Goal: Transaction & Acquisition: Book appointment/travel/reservation

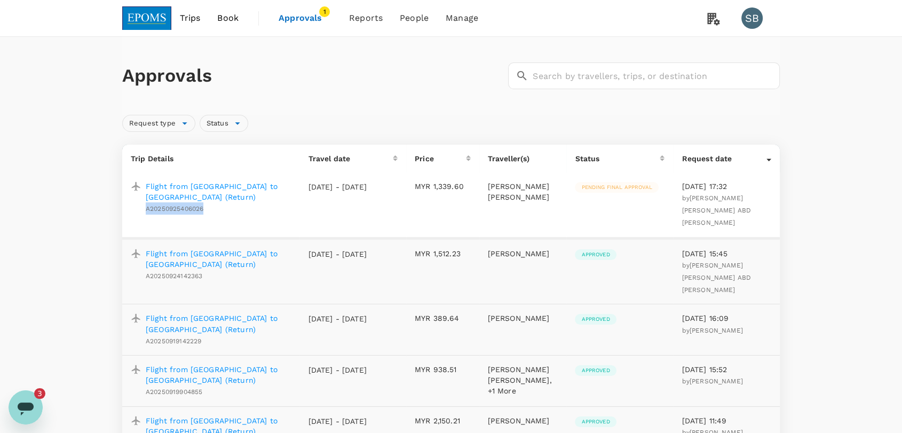
scroll to position [99, 0]
click at [154, 23] on img at bounding box center [146, 17] width 49 height 23
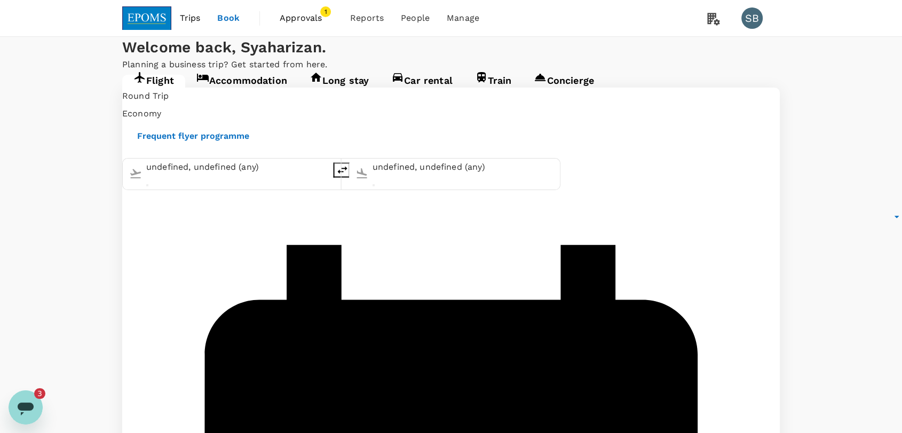
type input "Kuala Lumpur Intl ([GEOGRAPHIC_DATA])"
type input "Langkawi Intl (LGK)"
type input "Kuala Lumpur Intl ([GEOGRAPHIC_DATA])"
type input "Langkawi Intl (LGK)"
type input "Kuala Lumpur Intl ([GEOGRAPHIC_DATA])"
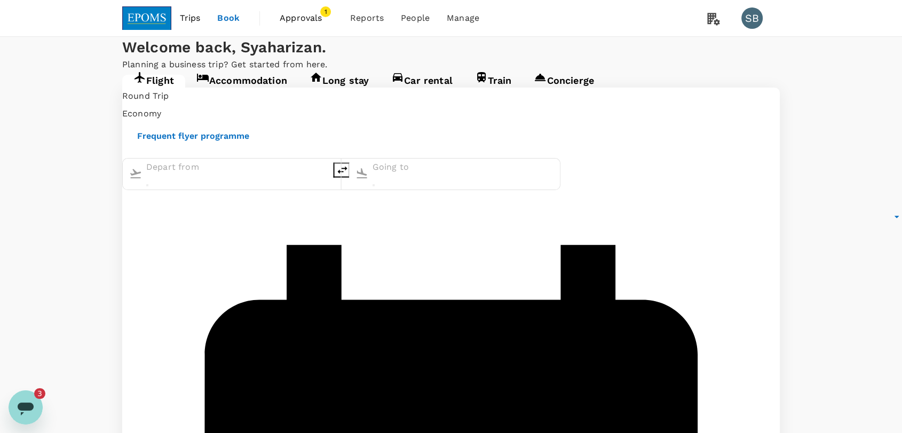
type input "Langkawi Intl (LGK)"
click at [255, 94] on link "Accommodation" at bounding box center [241, 84] width 113 height 19
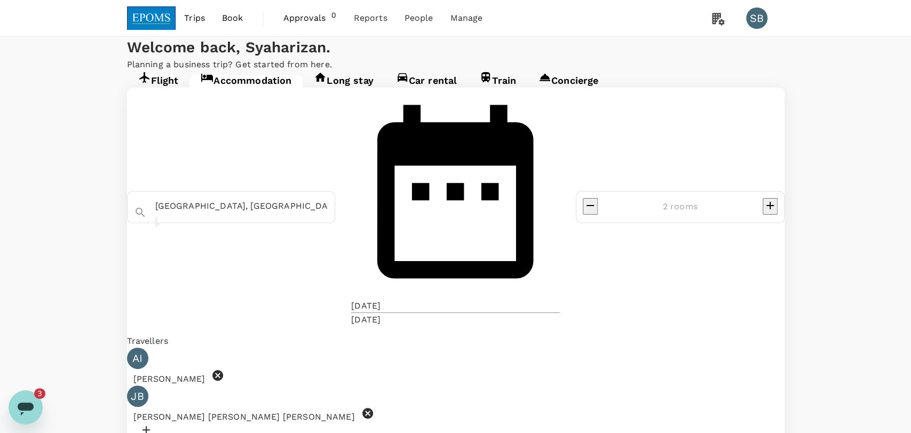
click at [373, 408] on icon at bounding box center [367, 413] width 11 height 11
click at [224, 369] on icon at bounding box center [217, 375] width 13 height 13
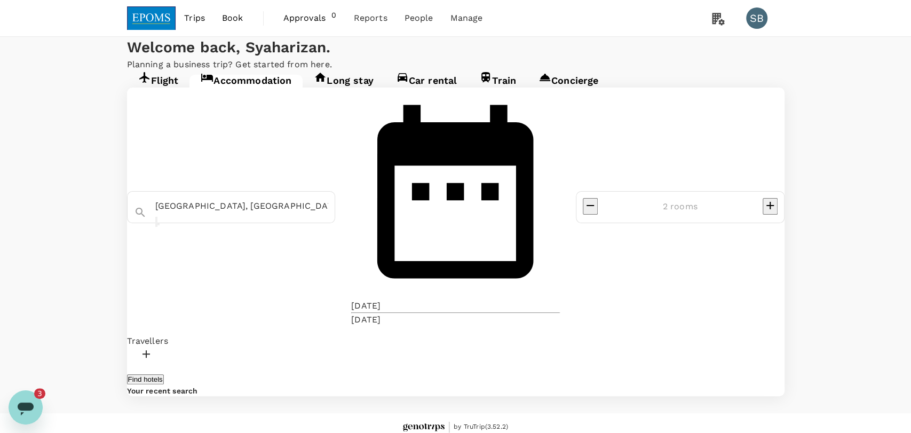
click at [192, 347] on div at bounding box center [456, 355] width 658 height 17
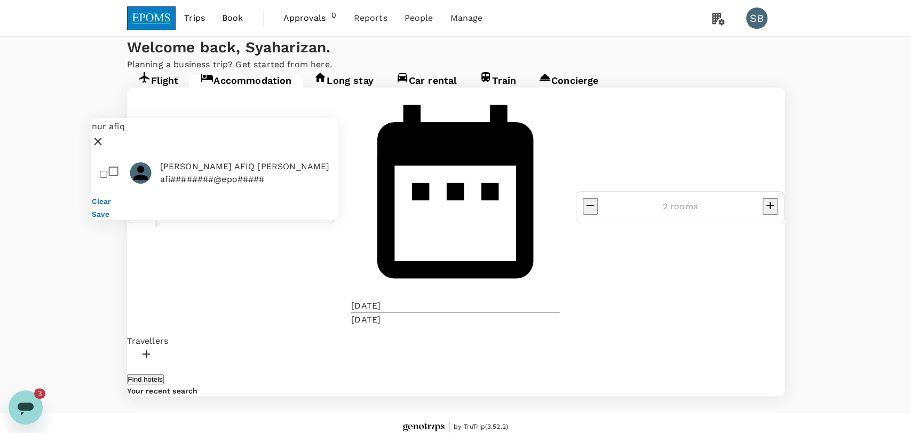
type input "nur afiq"
click at [104, 170] on input "checkbox" at bounding box center [103, 173] width 7 height 7
checkbox input "true"
click at [109, 210] on button "Save" at bounding box center [101, 214] width 18 height 9
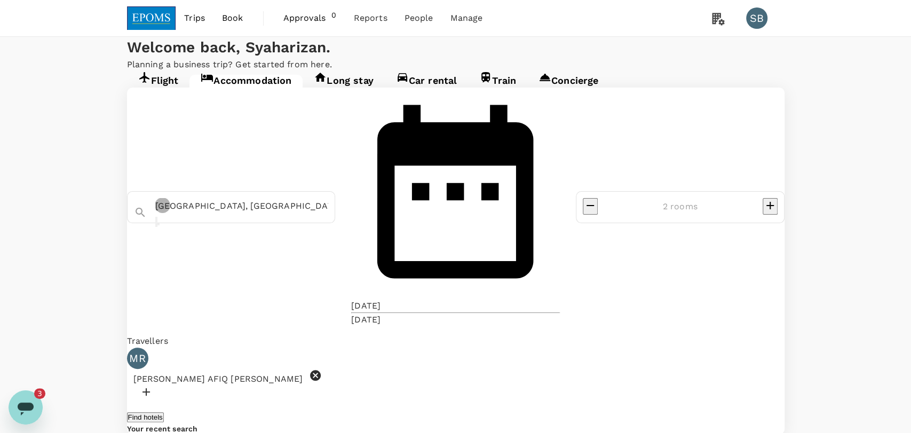
click at [167, 227] on icon "Clear" at bounding box center [162, 230] width 7 height 7
click at [280, 211] on div "Permai Hotel Permai Hotel" at bounding box center [237, 226] width 206 height 30
type input "Permai Hotel"
click at [381, 299] on div "[DATE]" at bounding box center [365, 305] width 29 height 13
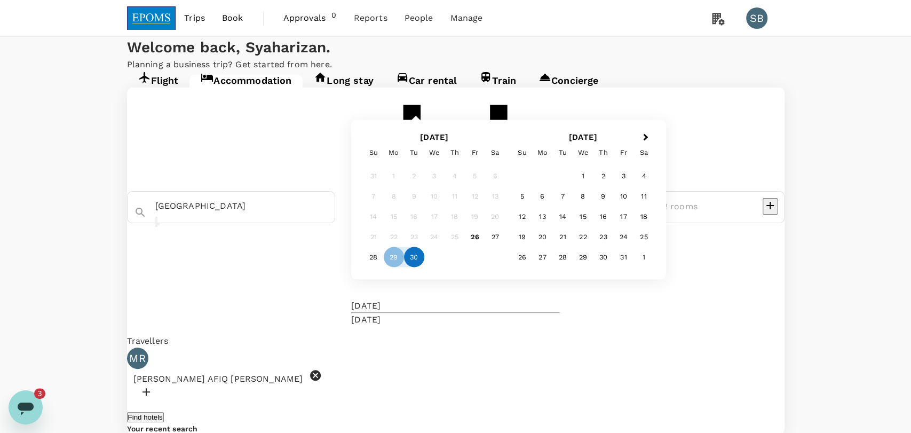
click at [424, 267] on div "30" at bounding box center [414, 257] width 20 height 20
click at [613, 186] on div "2" at bounding box center [603, 176] width 20 height 20
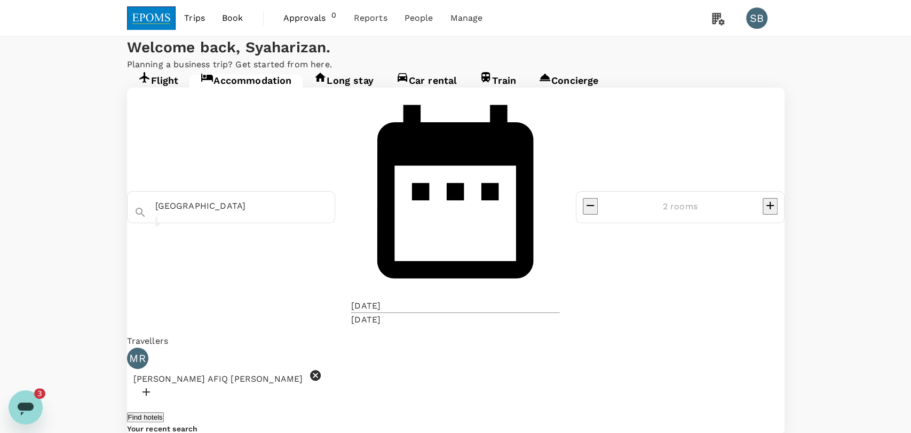
click at [598, 198] on button "decrease" at bounding box center [590, 206] width 15 height 17
type input "1 room"
click at [164, 412] on button "Find hotels" at bounding box center [145, 417] width 37 height 10
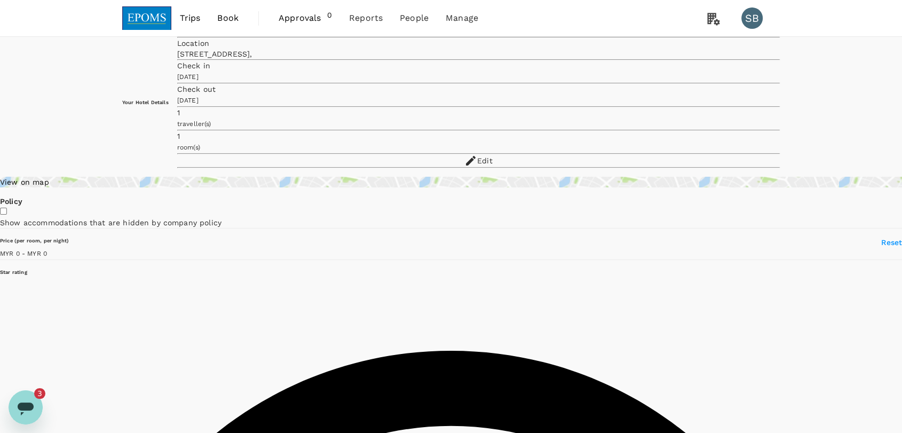
drag, startPoint x: 160, startPoint y: 14, endPoint x: 145, endPoint y: 10, distance: 15.0
click at [160, 14] on img at bounding box center [146, 17] width 49 height 23
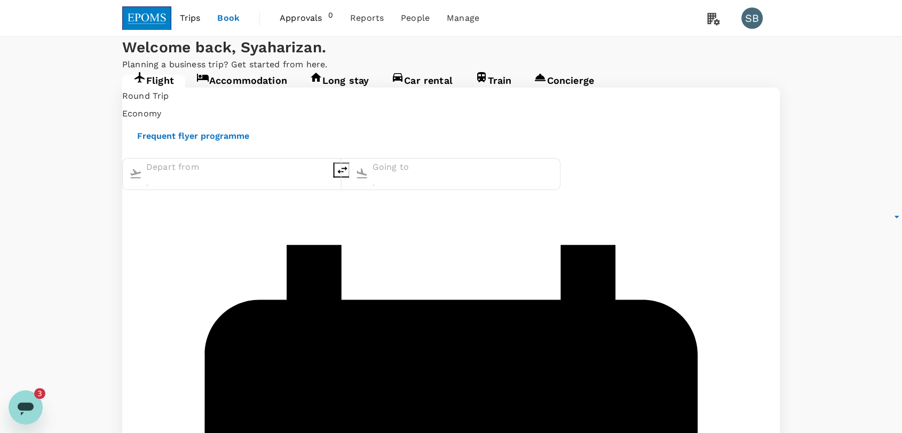
type input "Kuala Lumpur Intl ([GEOGRAPHIC_DATA])"
type input "Langkawi Intl (LGK)"
type input "Kuala Lumpur Intl ([GEOGRAPHIC_DATA])"
type input "Langkawi Intl (LGK)"
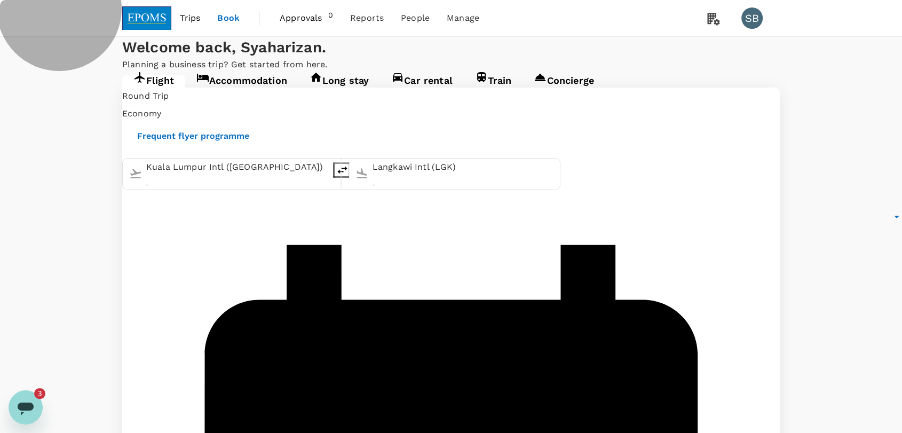
click at [246, 94] on link "Accommodation" at bounding box center [241, 84] width 113 height 19
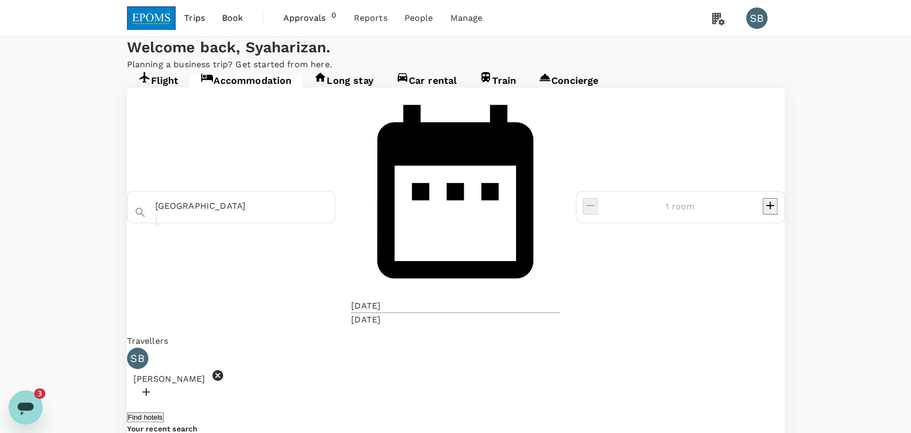
type input "Permai Hotel Sibu"
click at [321, 370] on icon at bounding box center [315, 375] width 11 height 11
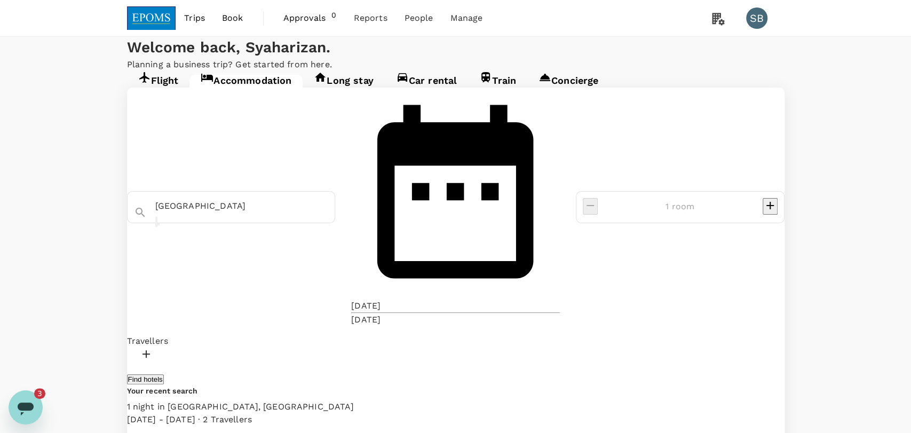
click at [193, 347] on div at bounding box center [456, 355] width 658 height 17
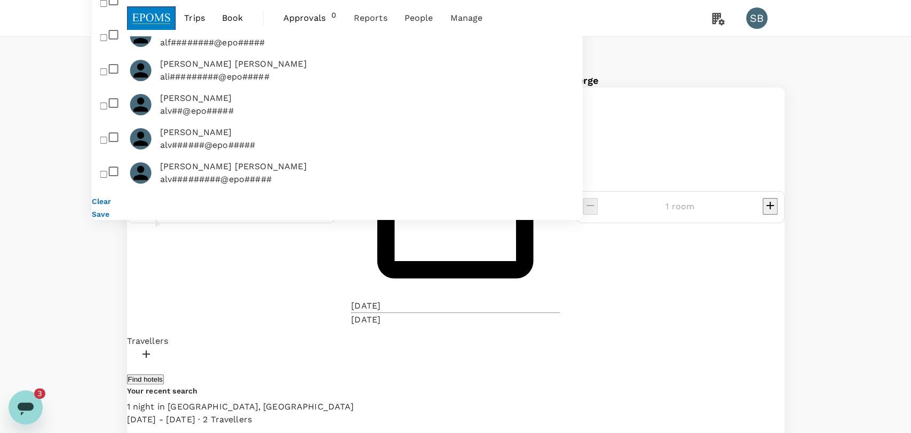
paste input "Muhammad Zulkarnain Bin Bahari"
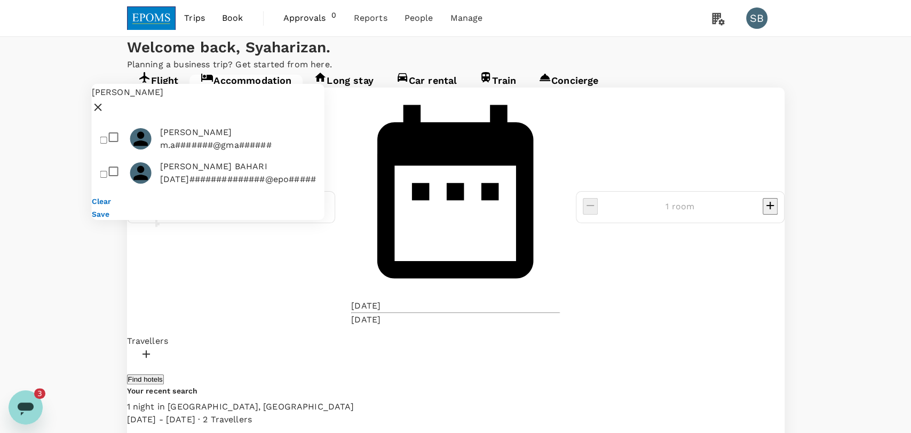
type input "Muhammad Zulkarnain"
click at [107, 170] on input "checkbox" at bounding box center [103, 173] width 7 height 7
checkbox input "true"
click at [109, 210] on button "Save" at bounding box center [101, 214] width 18 height 9
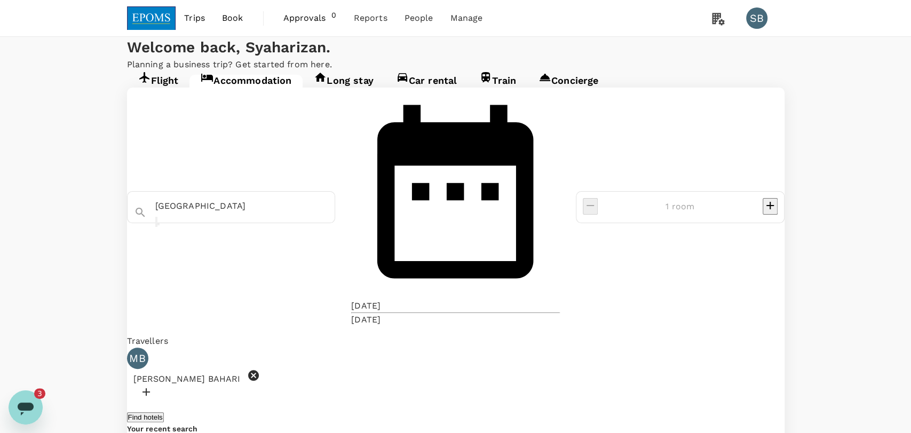
click at [381, 313] on div "02 Oct" at bounding box center [365, 319] width 29 height 13
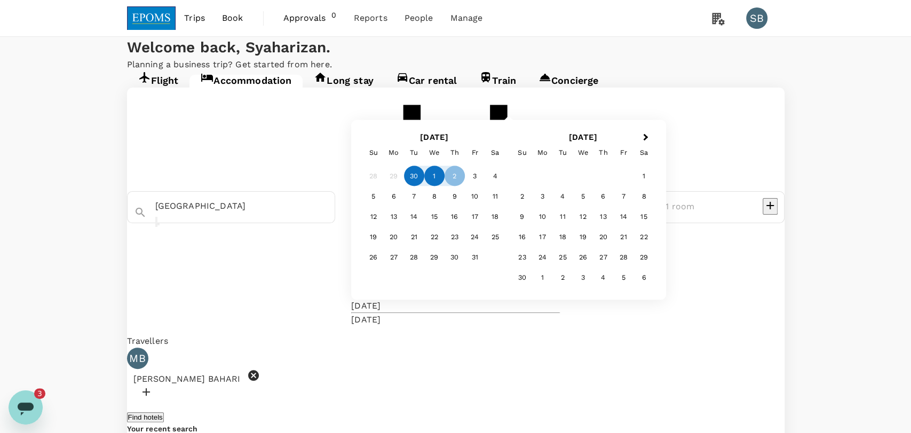
click at [445, 186] on div "1" at bounding box center [434, 176] width 20 height 20
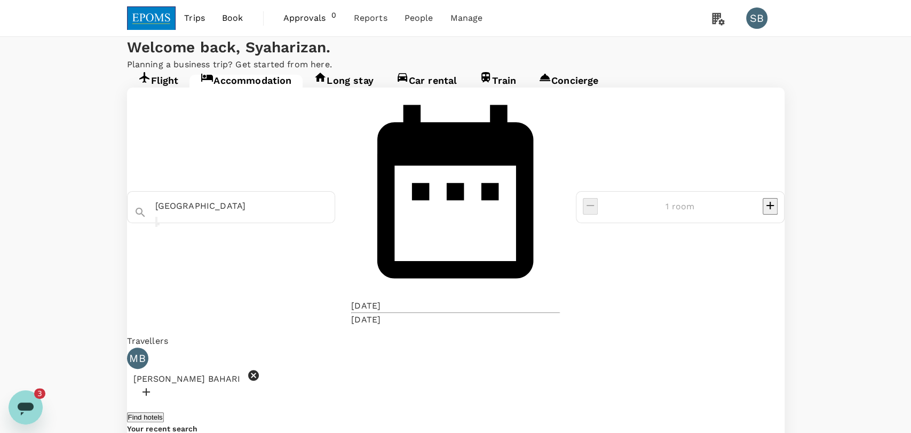
click at [164, 412] on button "Find hotels" at bounding box center [145, 417] width 37 height 10
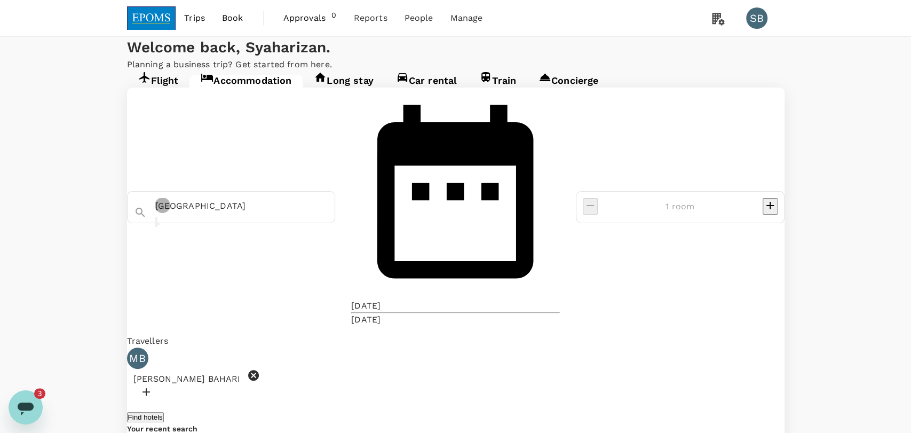
click at [156, 224] on icon "Clear" at bounding box center [156, 224] width 0 height 0
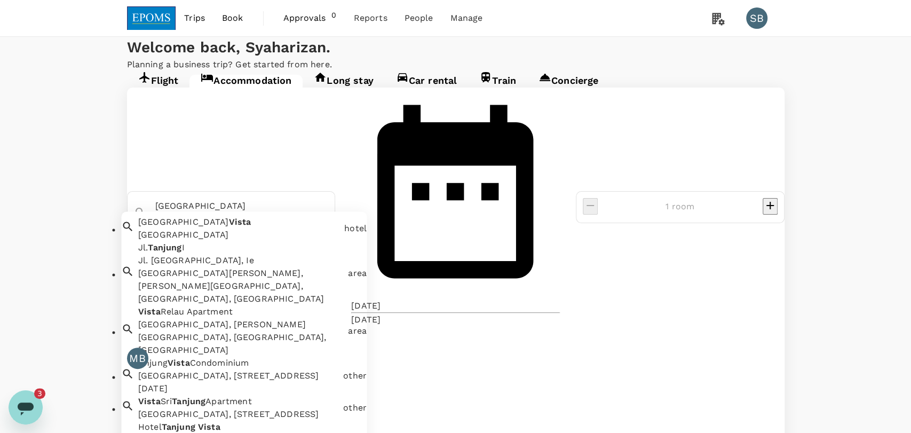
click at [300, 211] on div "Hotel Tanjong Vista Hotel Tanjong Vista" at bounding box center [237, 226] width 206 height 30
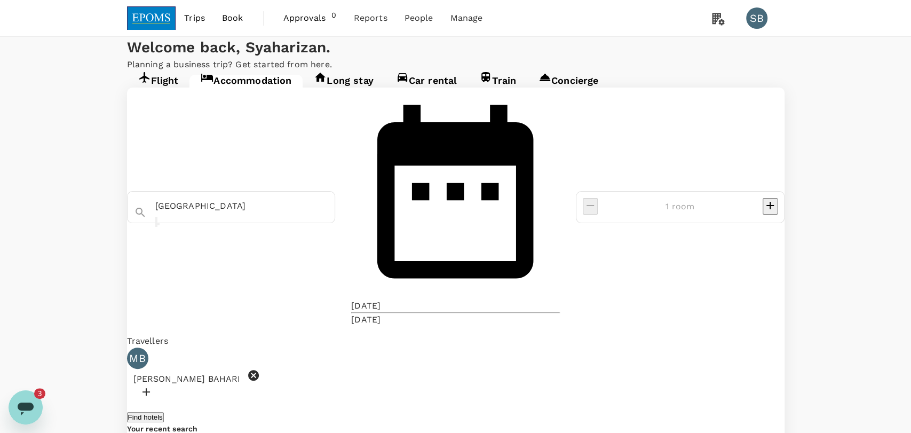
type input "Hotel Tanjong Vista"
click at [164, 412] on button "Find hotels" at bounding box center [145, 417] width 37 height 10
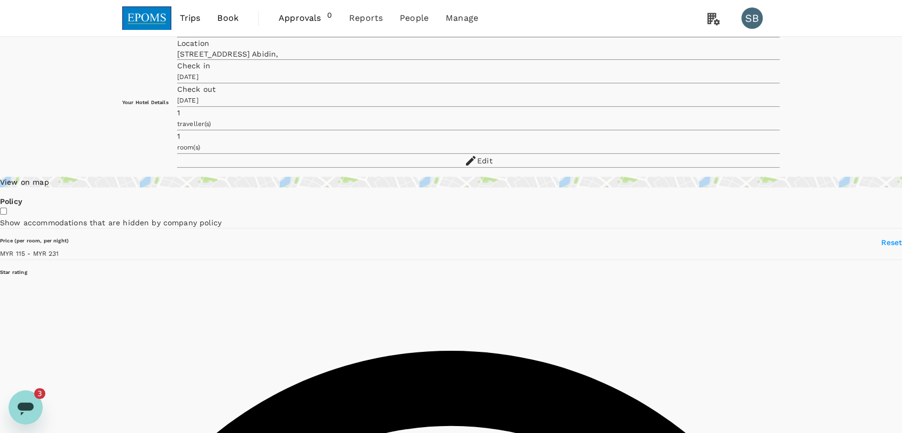
type input "230.83"
type input "115.16"
type input "231.16"
type input "107.16"
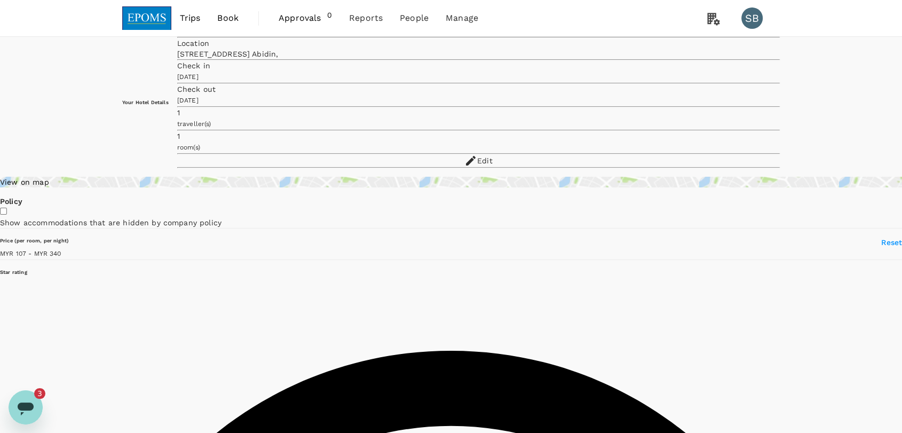
type input "340.16"
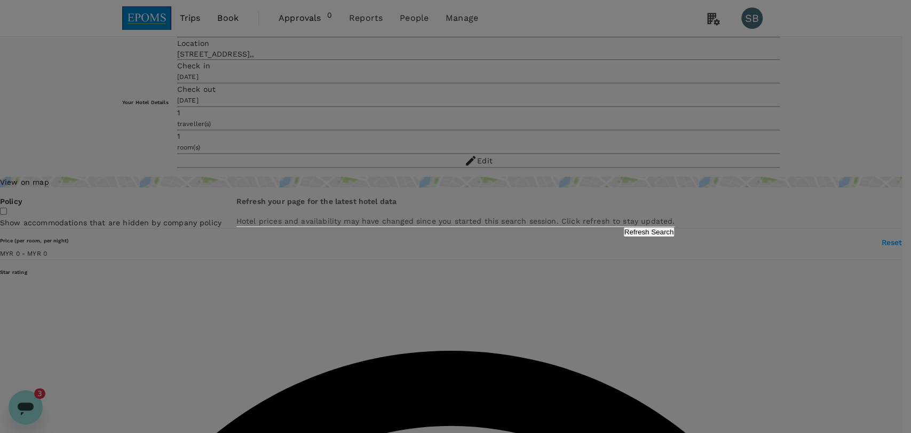
click at [623, 237] on button "Refresh Search" at bounding box center [649, 232] width 52 height 10
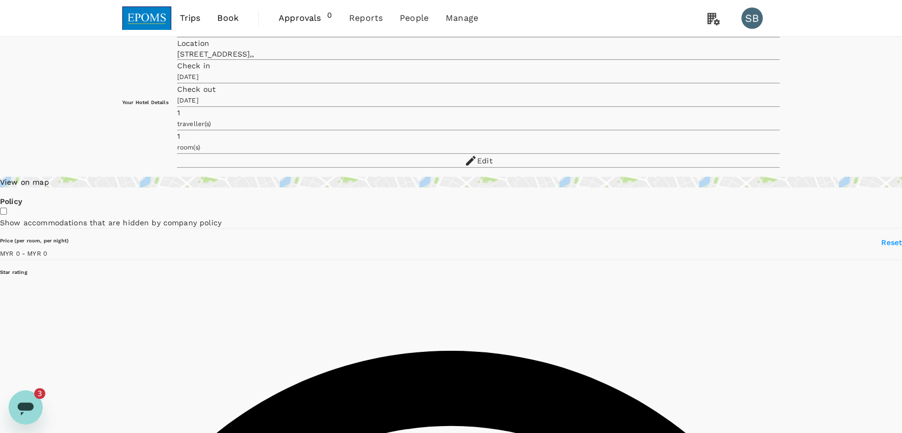
type input "MYR"
click at [158, 3] on link at bounding box center [146, 18] width 49 height 36
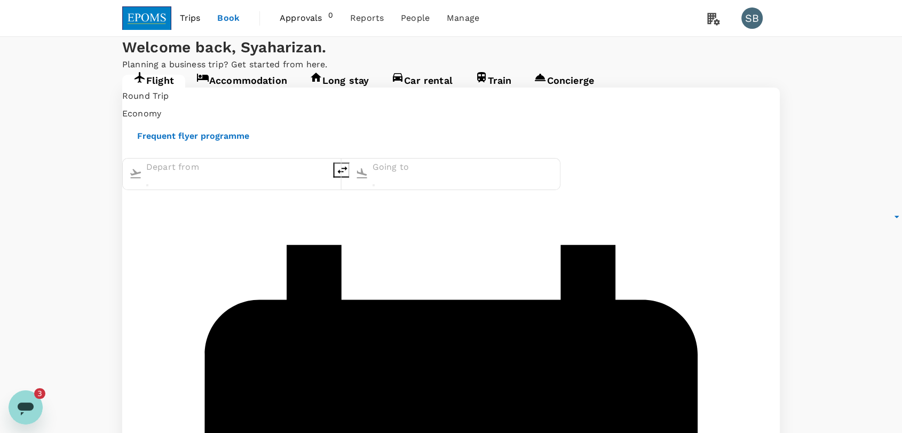
type input "Kuala Lumpur Intl ([GEOGRAPHIC_DATA])"
type input "Langkawi Intl (LGK)"
type input "Kuala Lumpur Intl ([GEOGRAPHIC_DATA])"
type input "Langkawi Intl (LGK)"
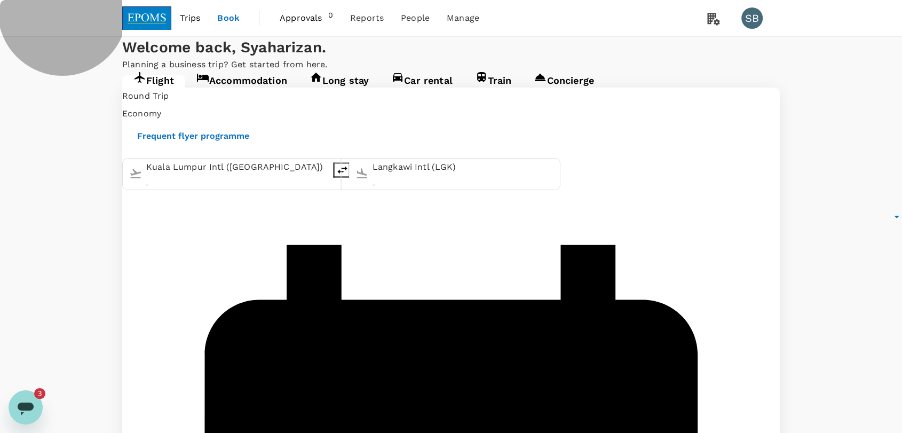
click at [249, 94] on link "Accommodation" at bounding box center [241, 84] width 113 height 19
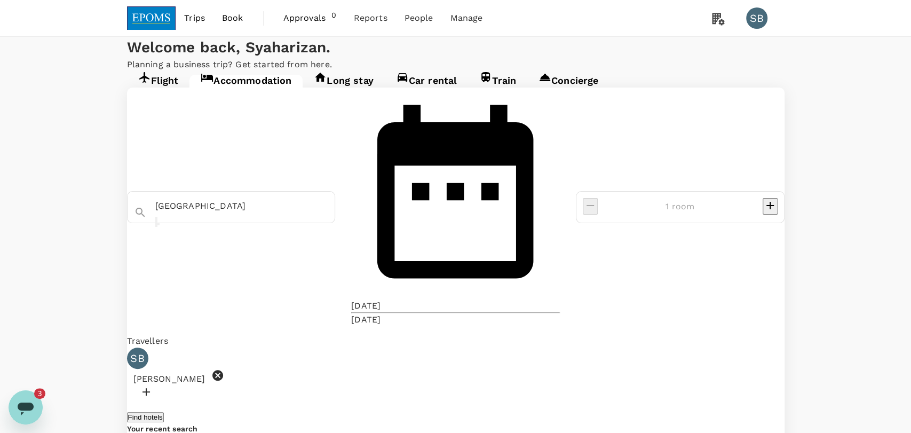
type input "Permai Hotel Sibu"
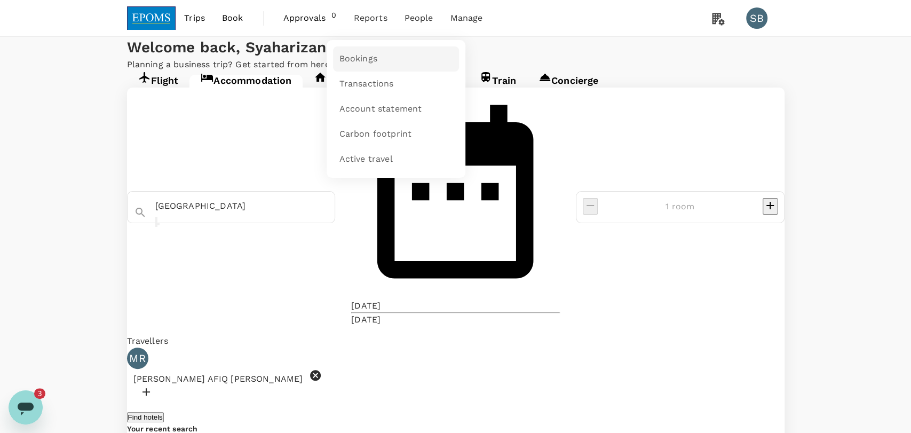
click at [371, 53] on span "Bookings" at bounding box center [358, 59] width 38 height 12
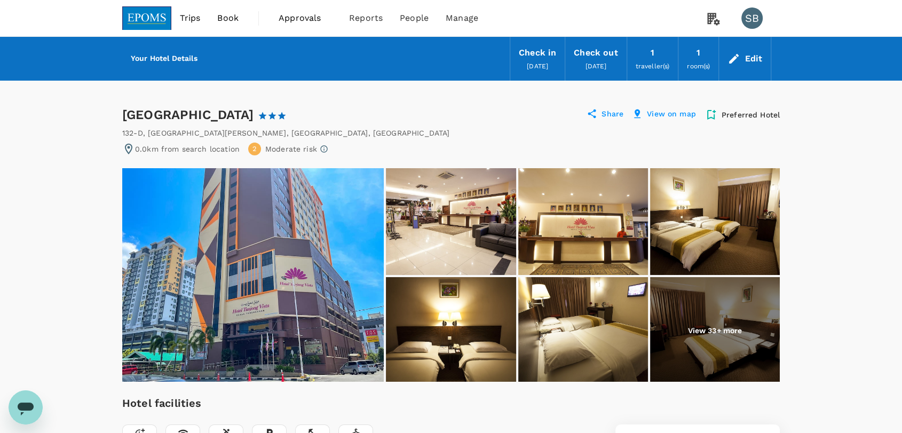
drag, startPoint x: 244, startPoint y: 118, endPoint x: 121, endPoint y: 109, distance: 123.1
copy div "Hotel Tanjong Vista"
drag, startPoint x: 353, startPoint y: 133, endPoint x: 121, endPoint y: 136, distance: 232.2
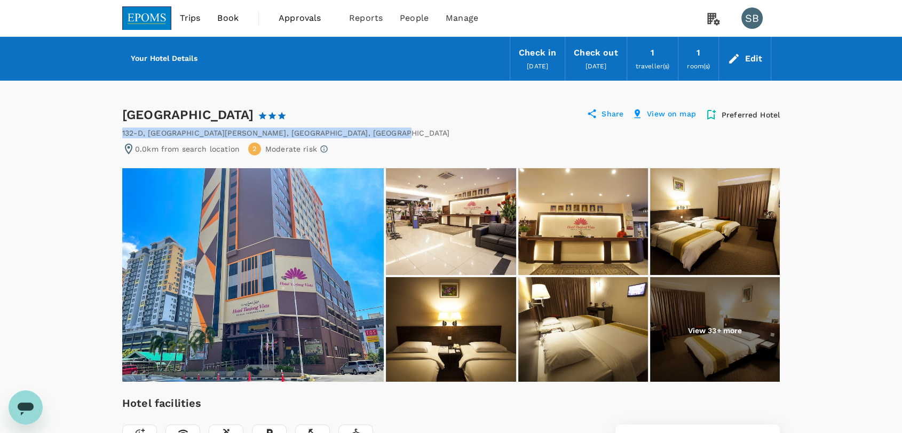
copy div "132-D, Jalan Sultan Zainal Abidin , Kuala Terengganu , Malaysia"
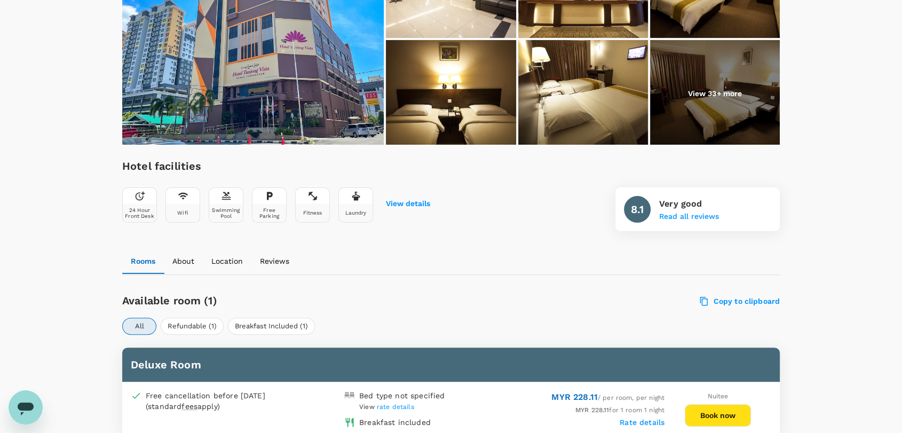
scroll to position [474, 0]
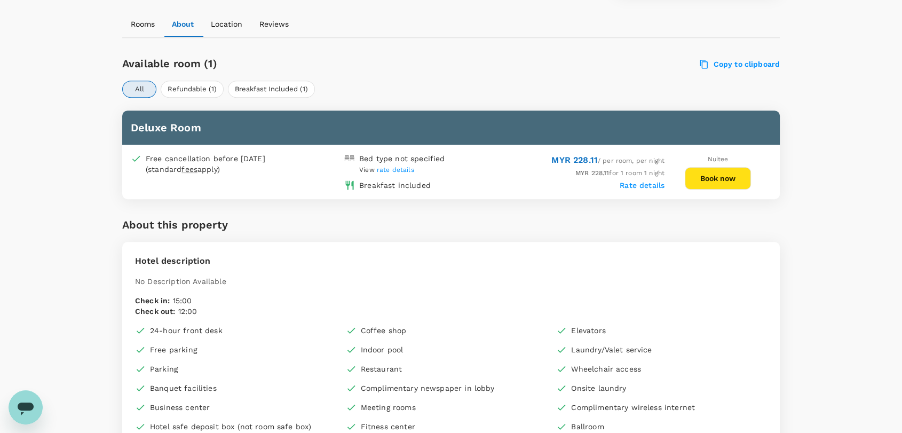
click at [713, 178] on button "Book now" at bounding box center [718, 178] width 66 height 22
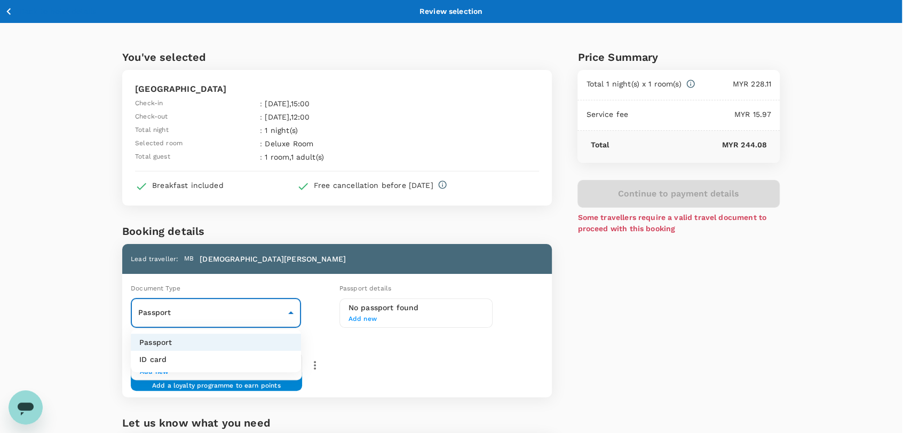
click at [276, 320] on body "Back to hotel details Review selection You've selected Hotel Tanjong Vista Chec…" at bounding box center [455, 287] width 911 height 575
click at [260, 360] on li "ID card" at bounding box center [216, 359] width 170 height 17
type input "Id card"
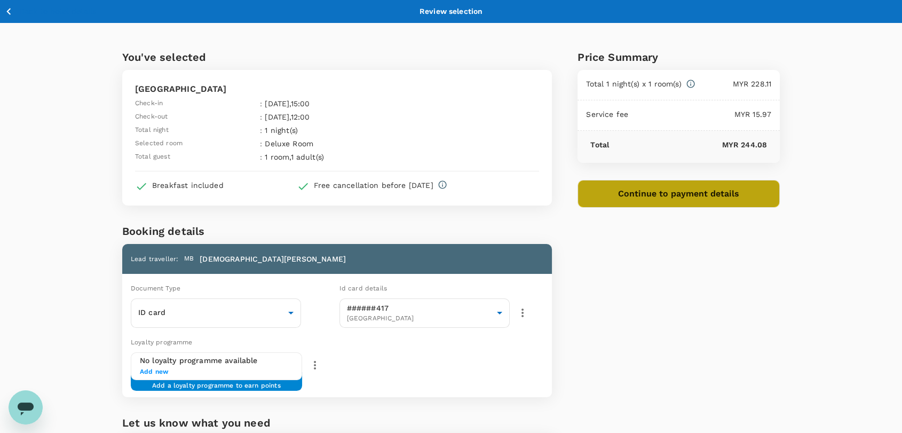
click at [685, 189] on button "Continue to payment details" at bounding box center [679, 194] width 202 height 28
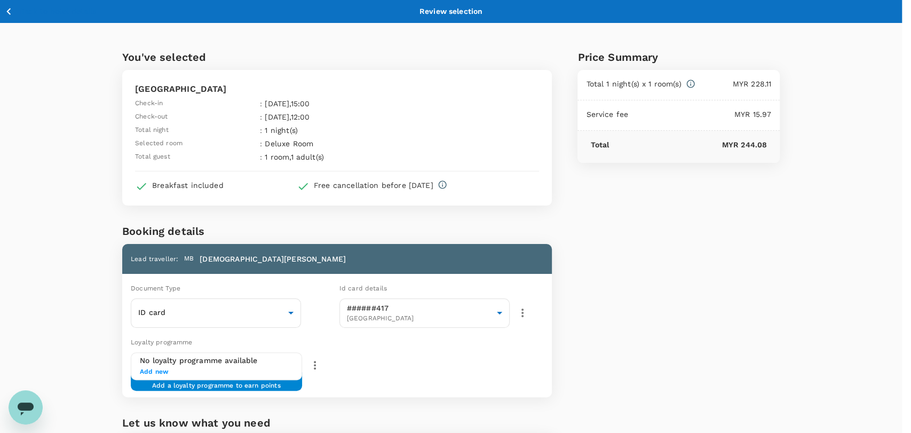
type input "9ea61a02-274a-4f65-9d5b-ca51ac7b2cfc"
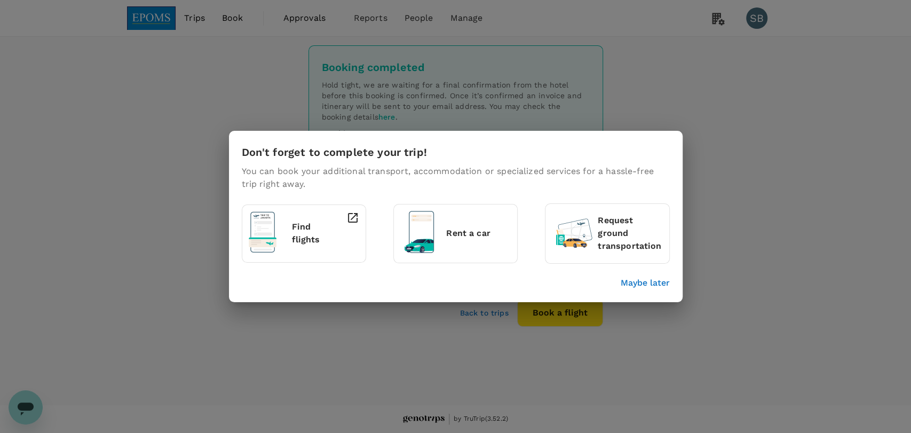
click at [632, 288] on p "Maybe later" at bounding box center [645, 282] width 49 height 13
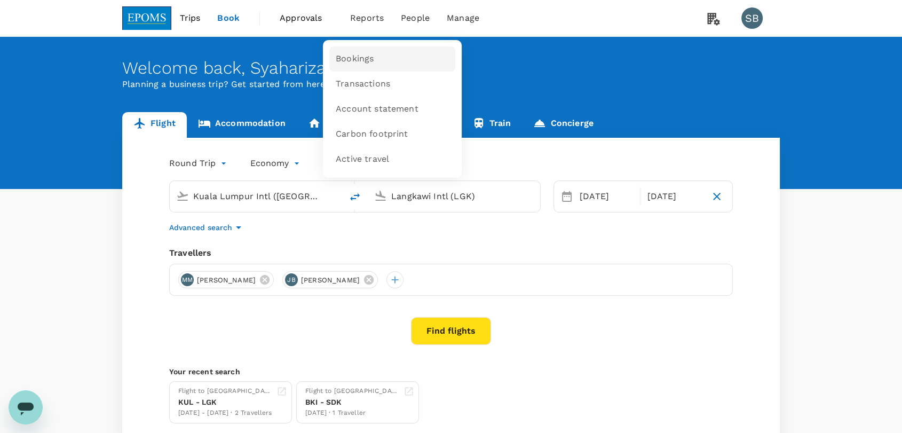
click at [360, 52] on link "Bookings" at bounding box center [392, 58] width 126 height 25
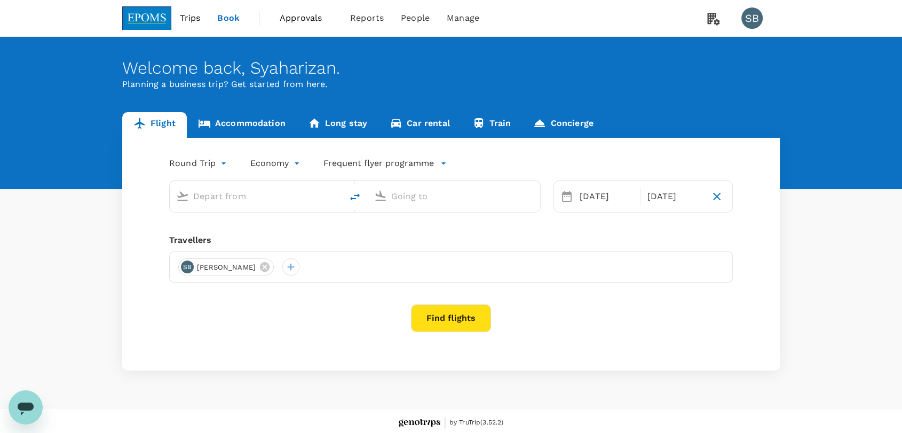
type input "Kuala Lumpur Intl ([GEOGRAPHIC_DATA])"
type input "Langkawi Intl (LGK)"
